Goal: Complete application form

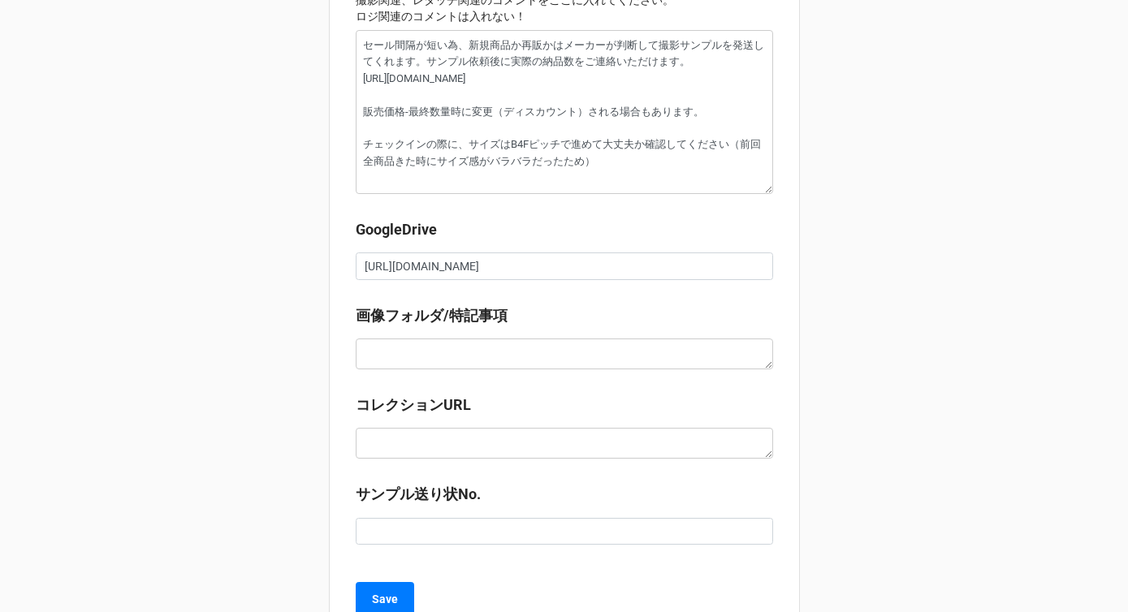
scroll to position [1870, 0]
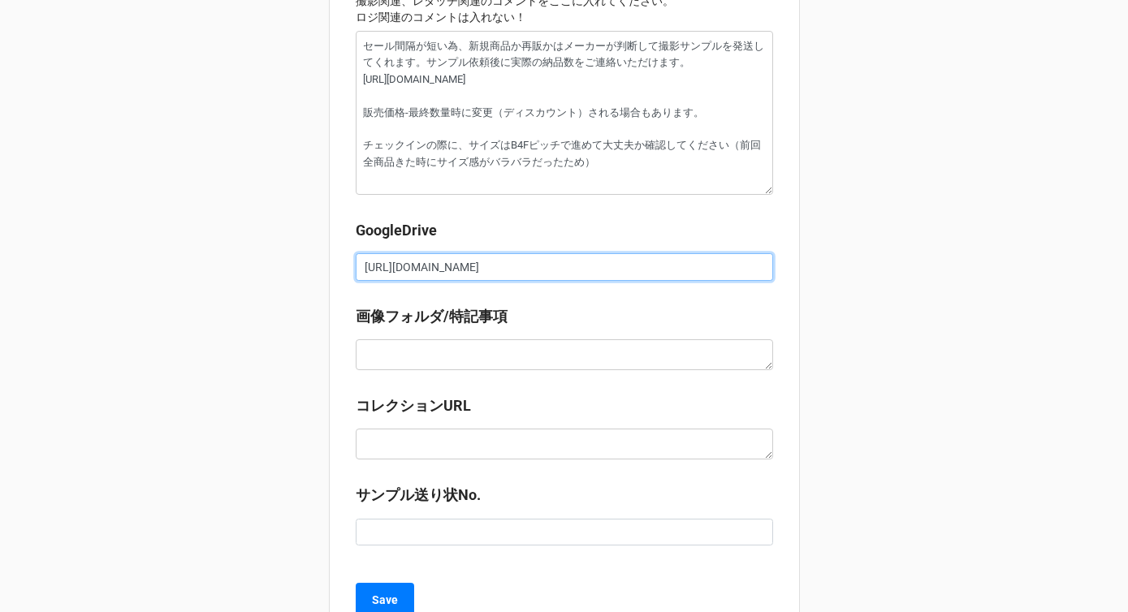
click at [422, 267] on input "[URL][DOMAIN_NAME]" at bounding box center [565, 267] width 418 height 28
type textarea "x"
type input "に"
type textarea "x"
type input "にw"
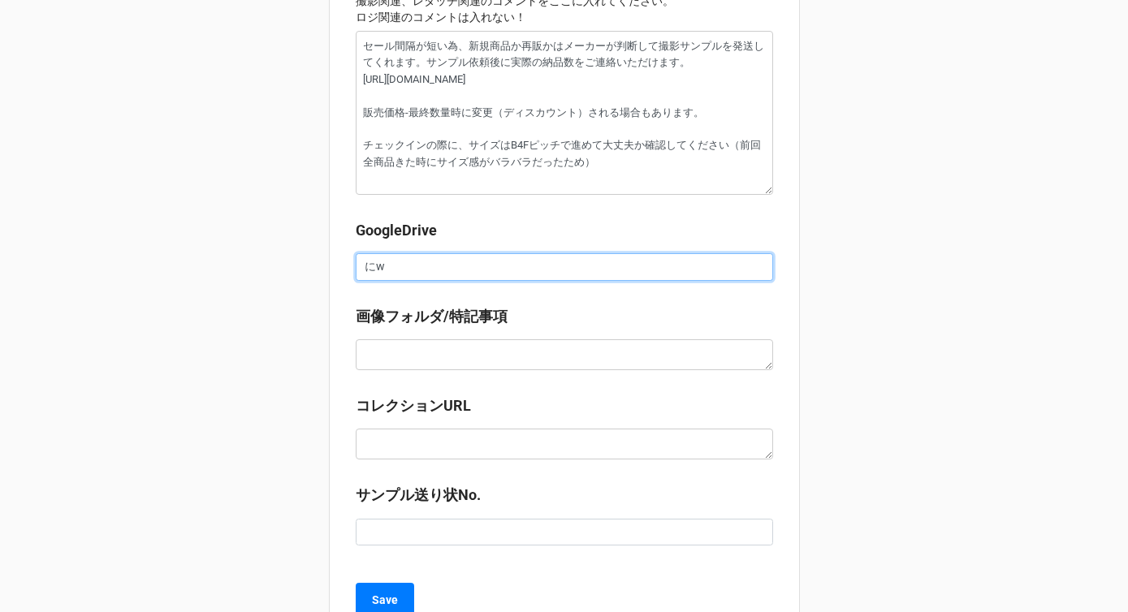
type textarea "x"
type input "にわt"
type textarea "x"
type input "にわ"
click at [452, 322] on label "画像フォルダ/特記事項" at bounding box center [432, 316] width 152 height 23
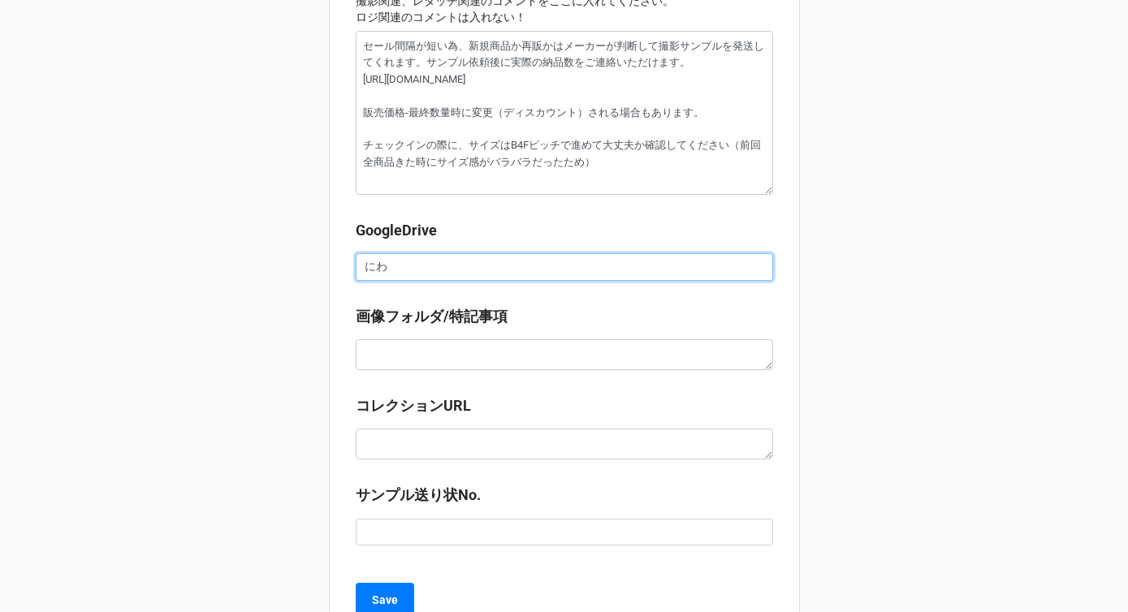
type textarea "x"
type input "[URL][DOMAIN_NAME]"
